Goal: Information Seeking & Learning: Learn about a topic

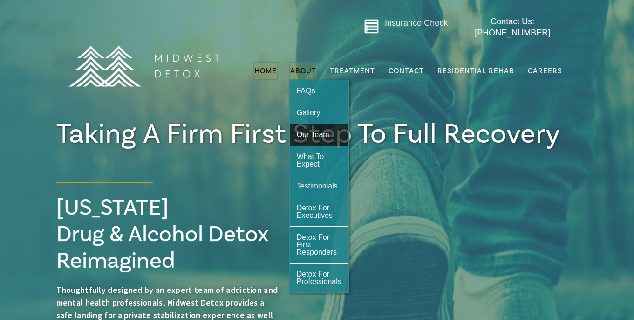
click at [307, 130] on span "Our Team" at bounding box center [313, 134] width 33 height 8
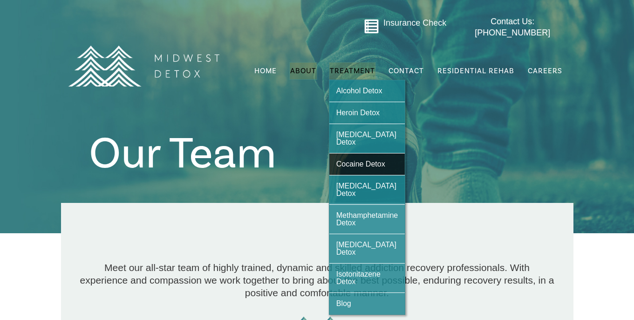
click at [366, 160] on span "Cocaine Detox" at bounding box center [360, 164] width 49 height 8
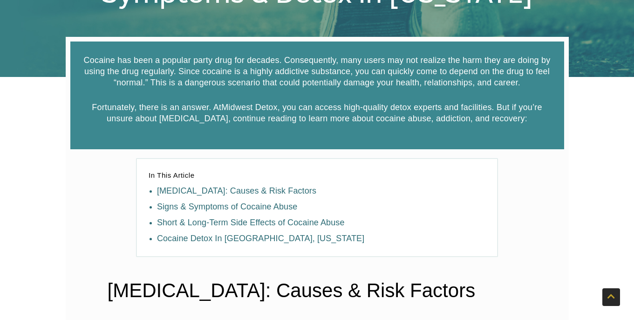
scroll to position [197, 0]
